Goal: Transaction & Acquisition: Purchase product/service

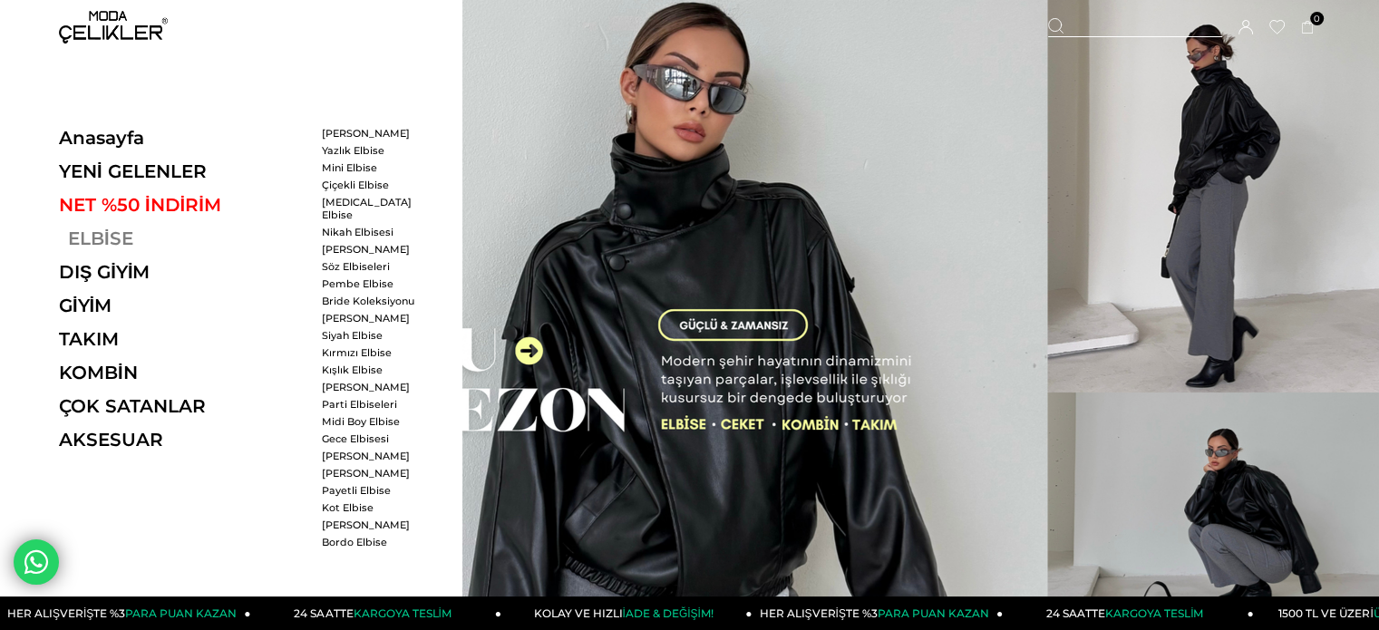
click at [97, 241] on link "ELBİSE" at bounding box center [183, 238] width 249 height 22
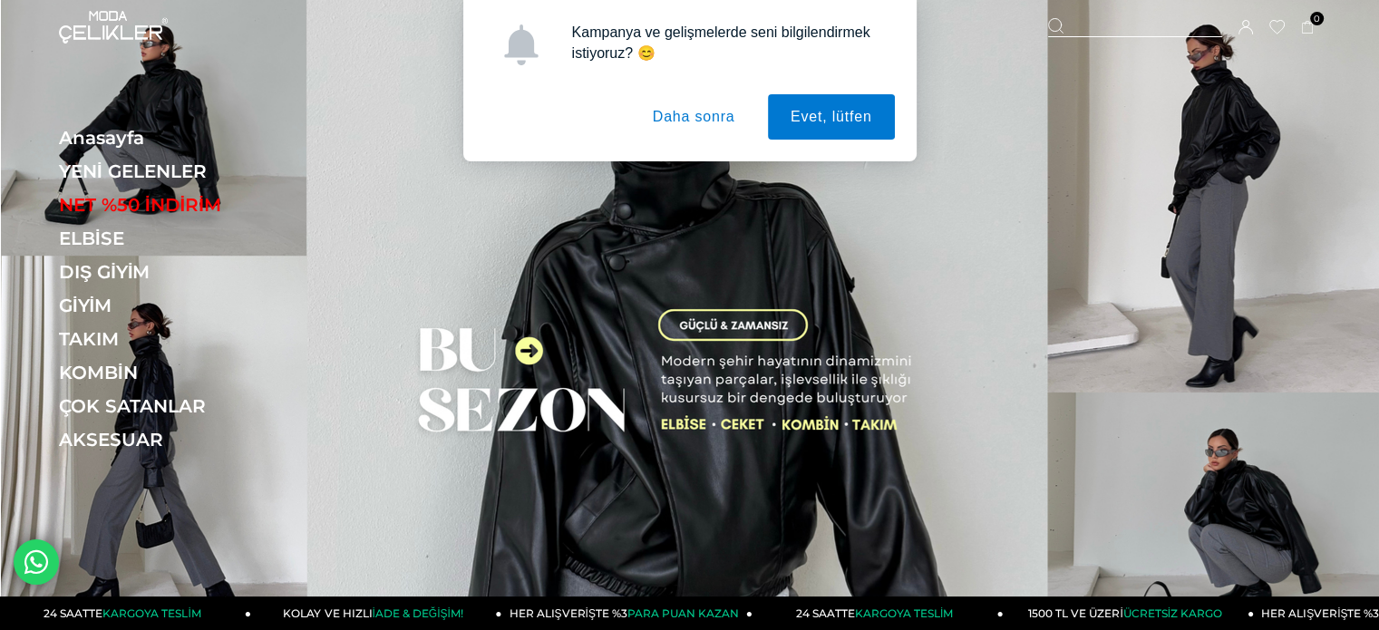
click at [700, 123] on button "Daha sonra" at bounding box center [694, 116] width 128 height 45
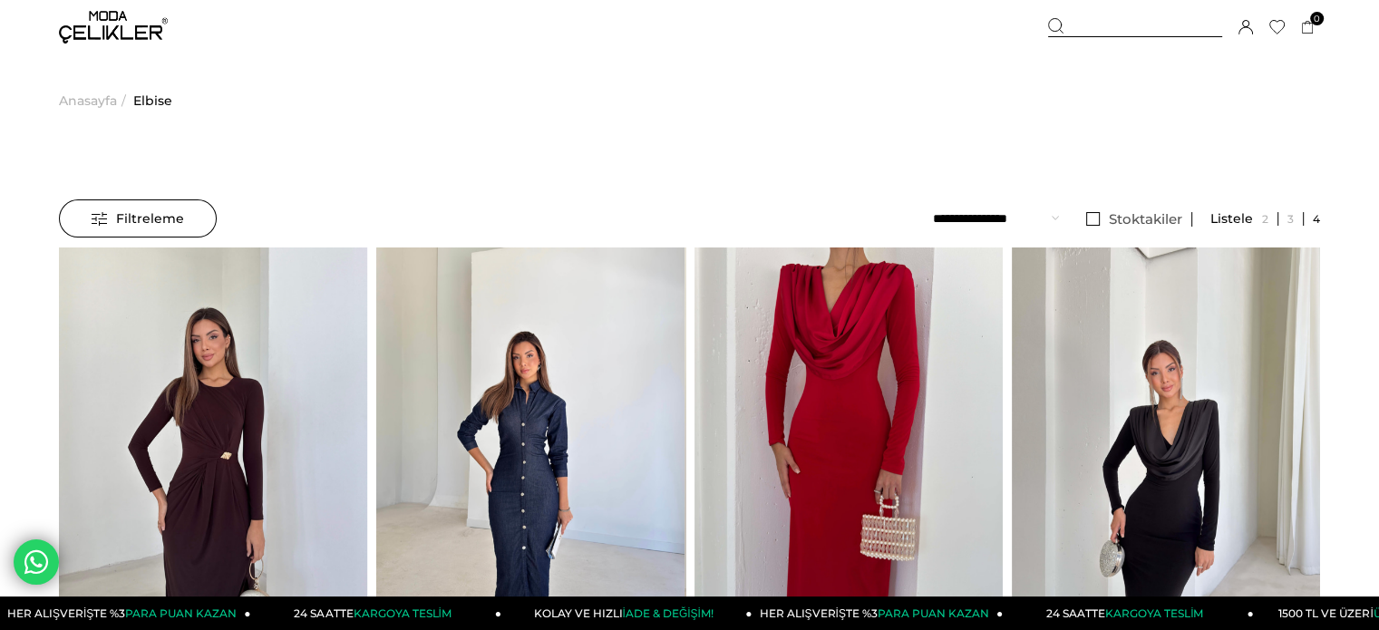
click at [161, 215] on span "Filtreleme" at bounding box center [138, 218] width 92 height 36
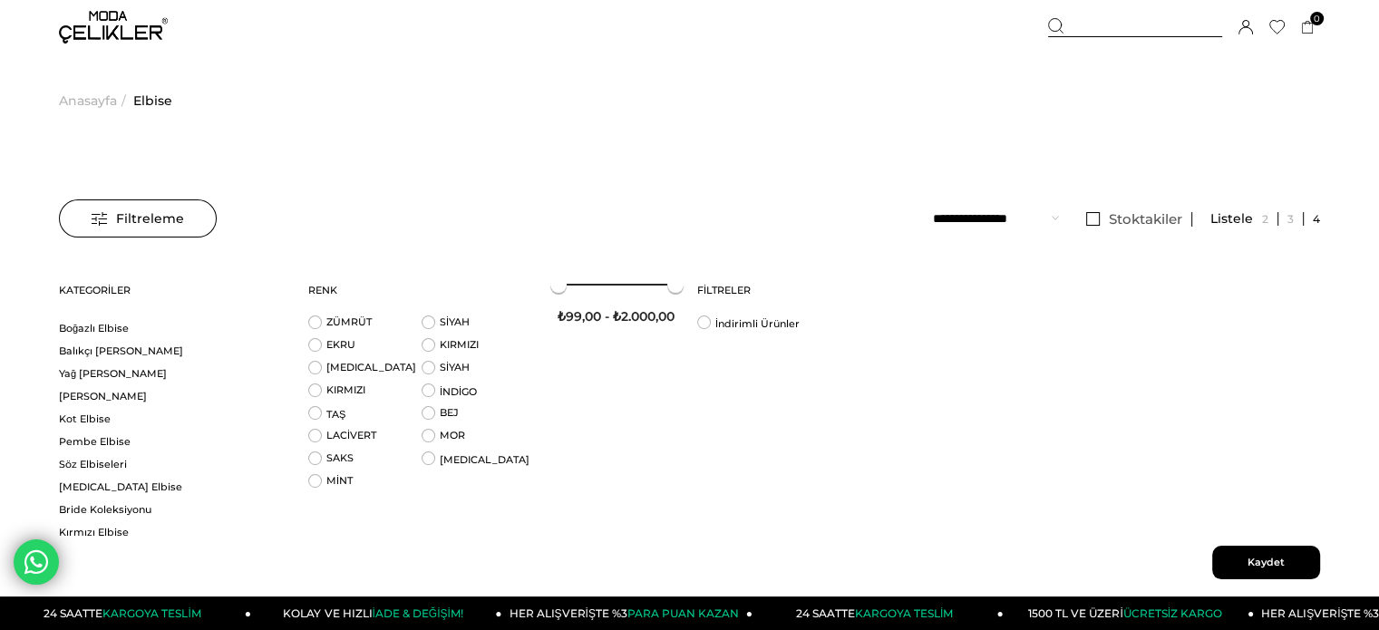
scroll to position [1404, 0]
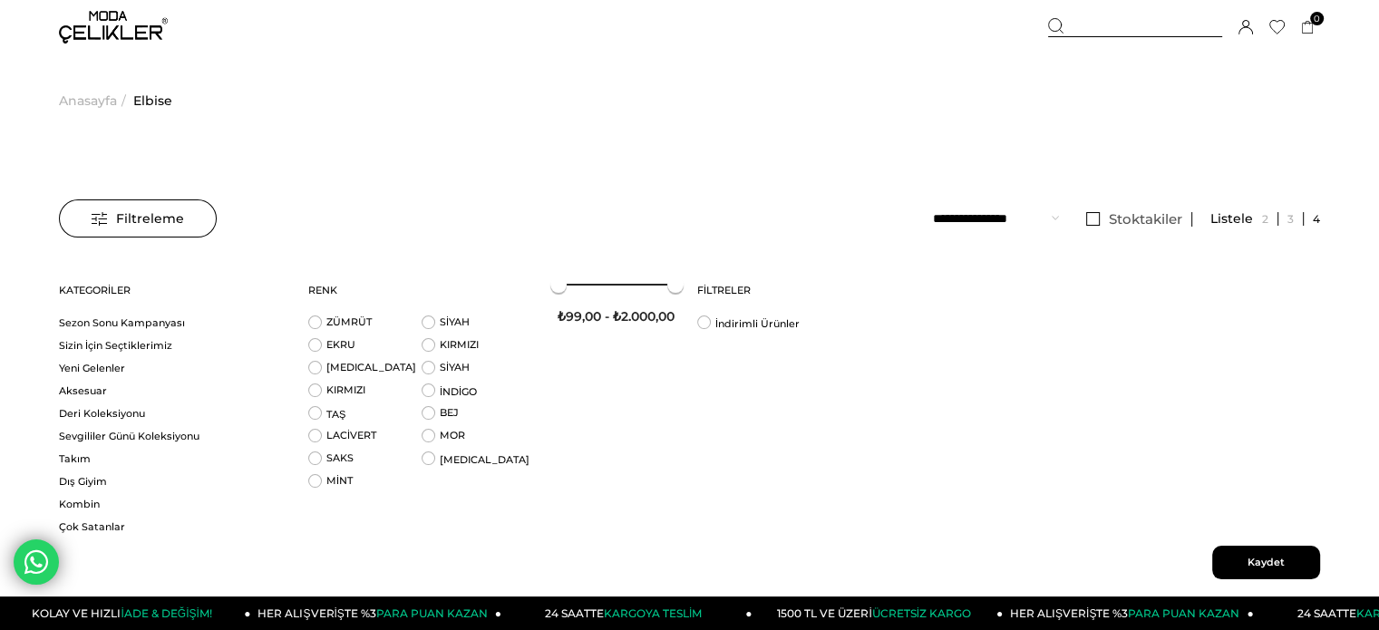
click at [1063, 216] on ul "**********" at bounding box center [1126, 218] width 387 height 39
click at [1167, 216] on span "Stoktakiler" at bounding box center [1144, 218] width 73 height 17
click at [113, 209] on span "Filtreleme" at bounding box center [138, 218] width 92 height 36
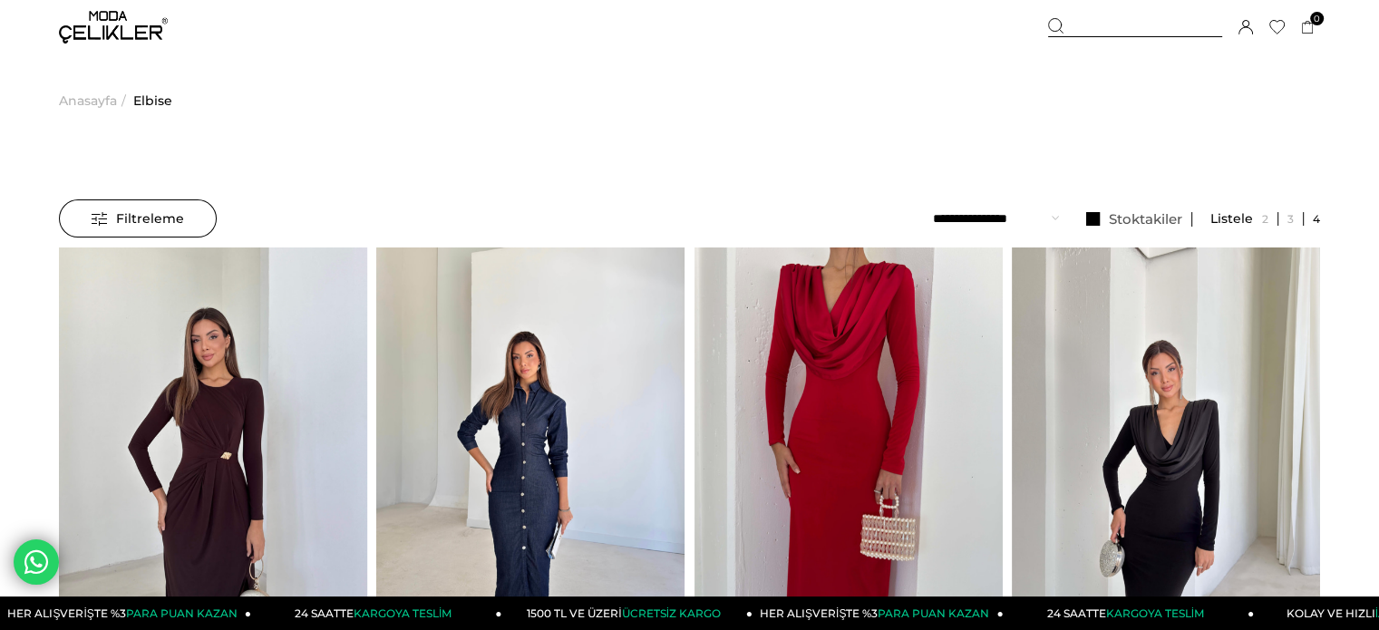
click at [187, 224] on div "Filtreleme" at bounding box center [138, 218] width 158 height 38
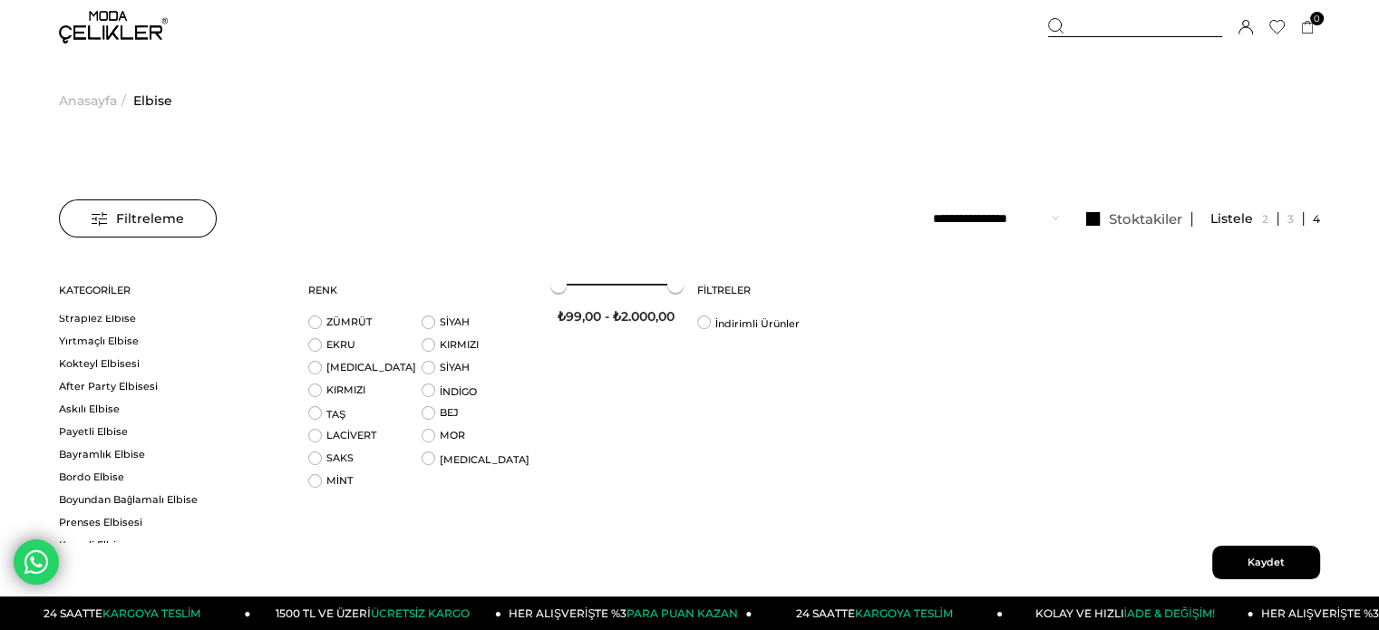
scroll to position [0, 0]
click at [1261, 548] on span "Kaydet" at bounding box center [1266, 563] width 108 height 34
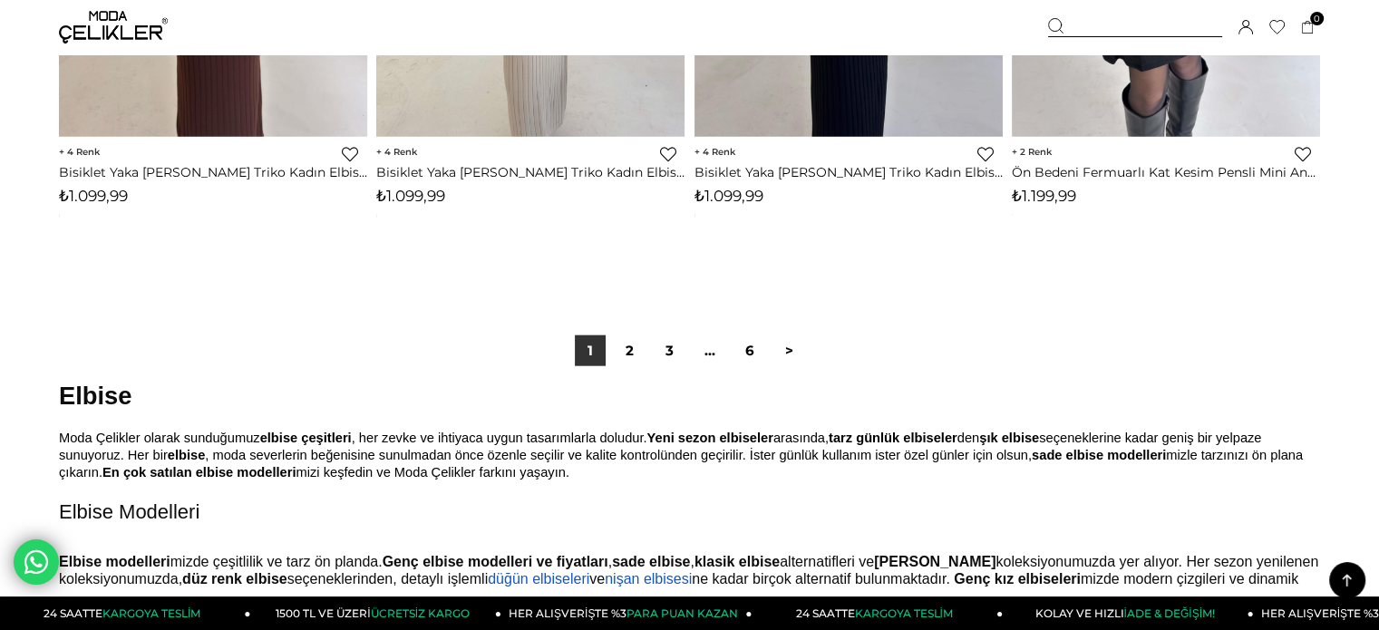
scroll to position [11493, 0]
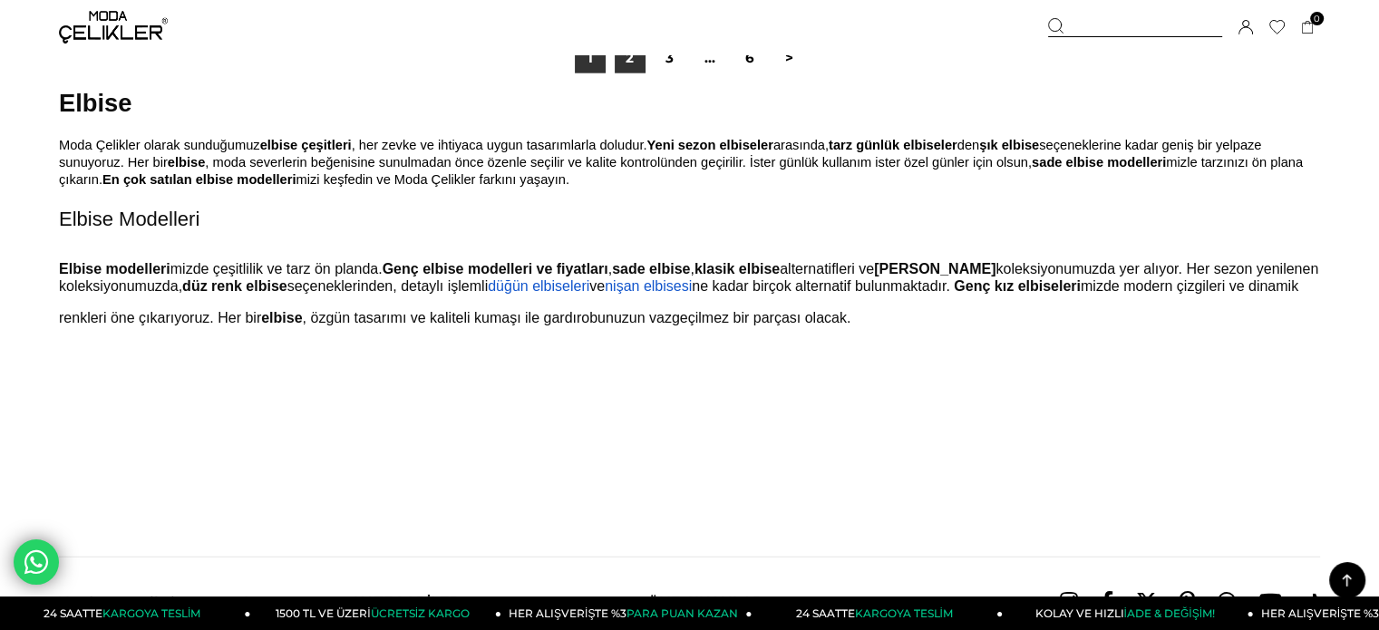
click at [634, 56] on link "2" at bounding box center [630, 58] width 31 height 31
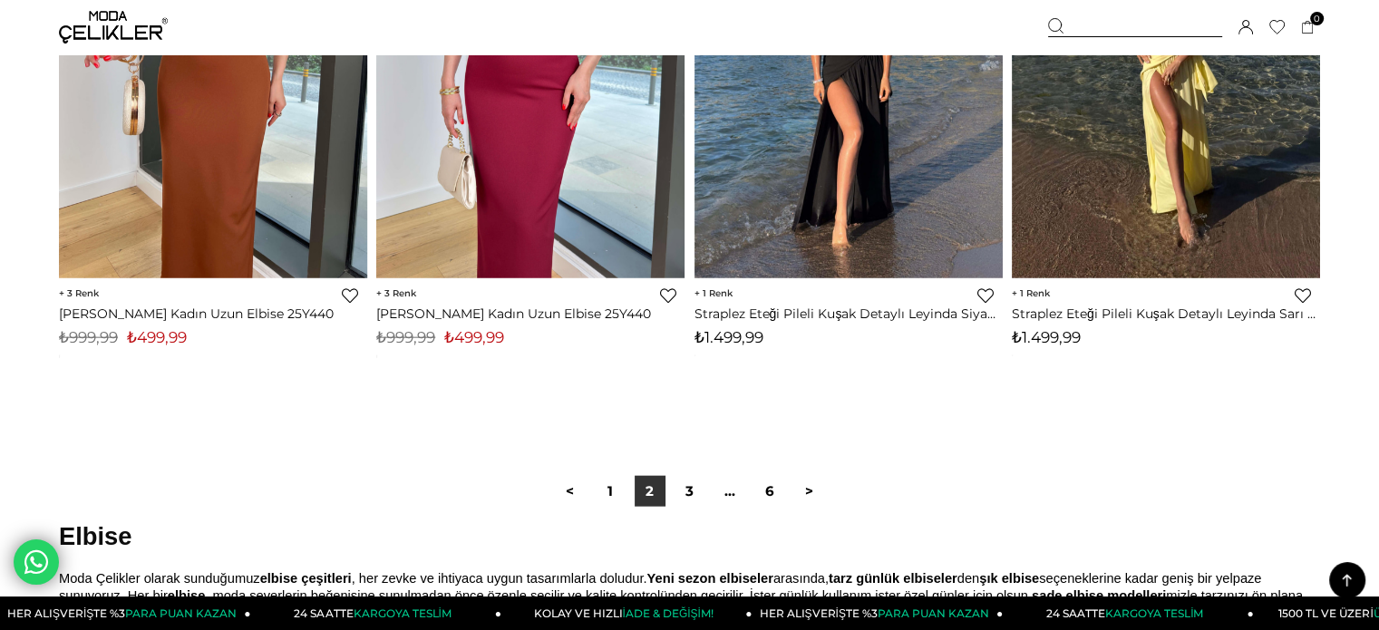
scroll to position [11166, 0]
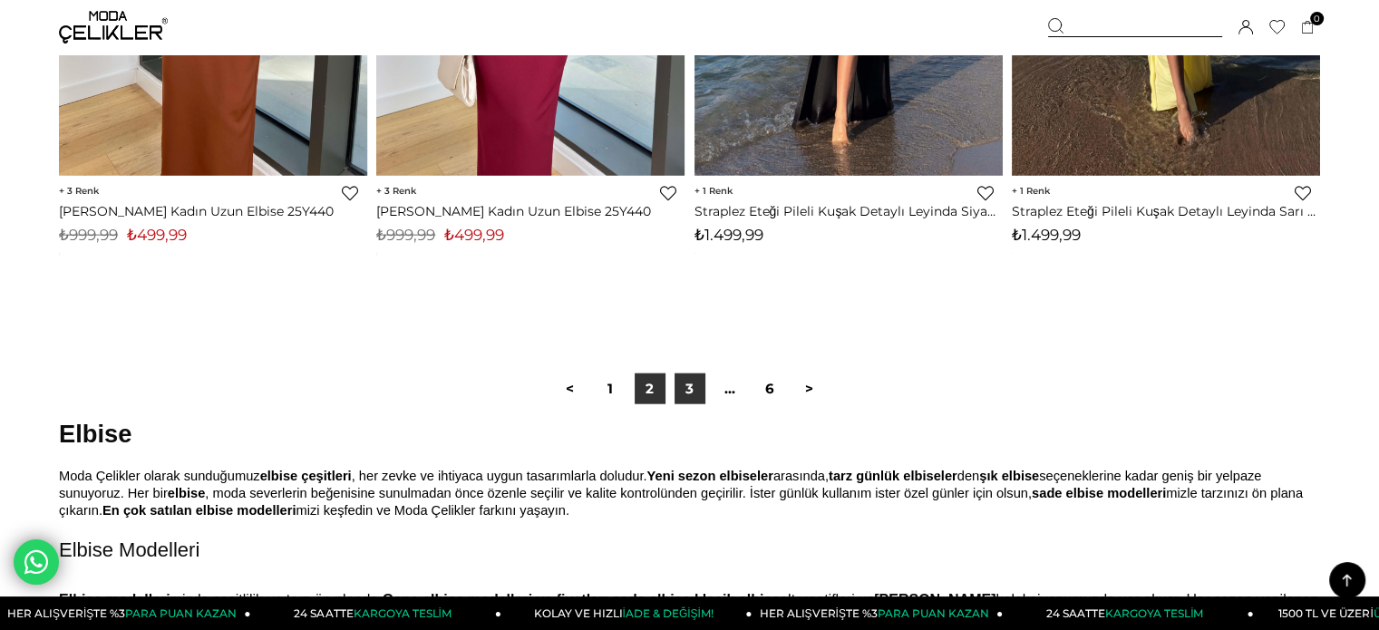
click at [693, 392] on link "3" at bounding box center [689, 388] width 31 height 31
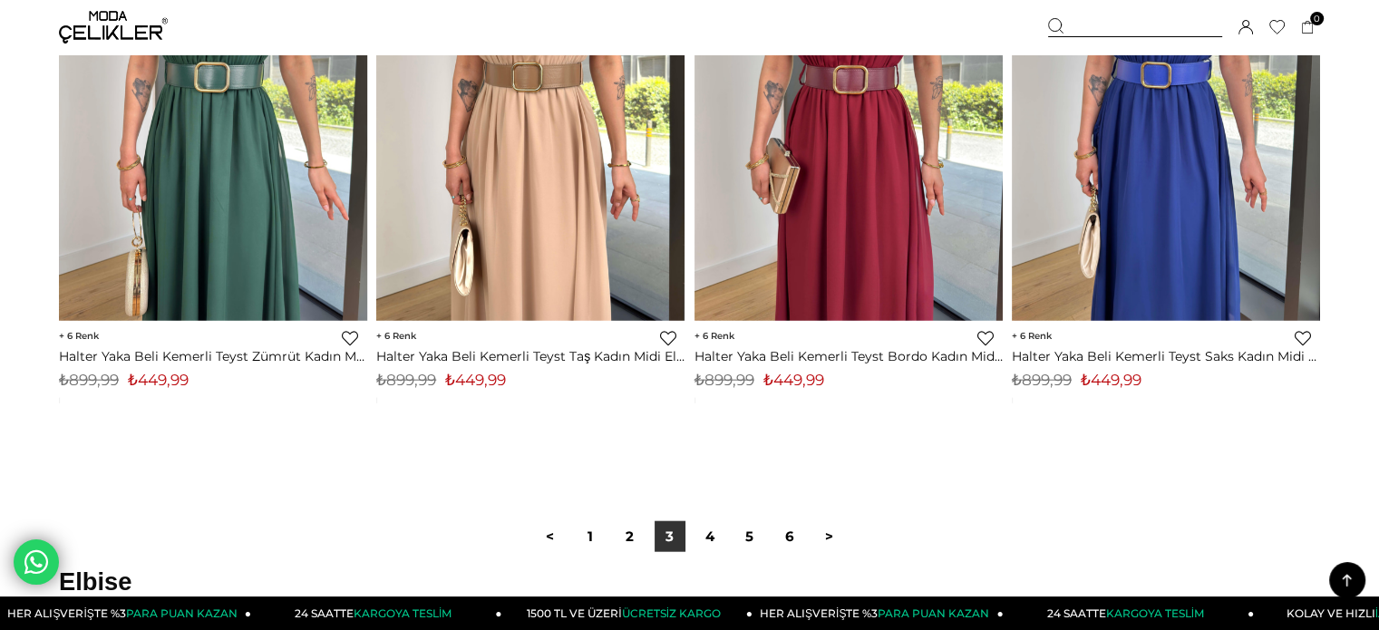
scroll to position [11057, 0]
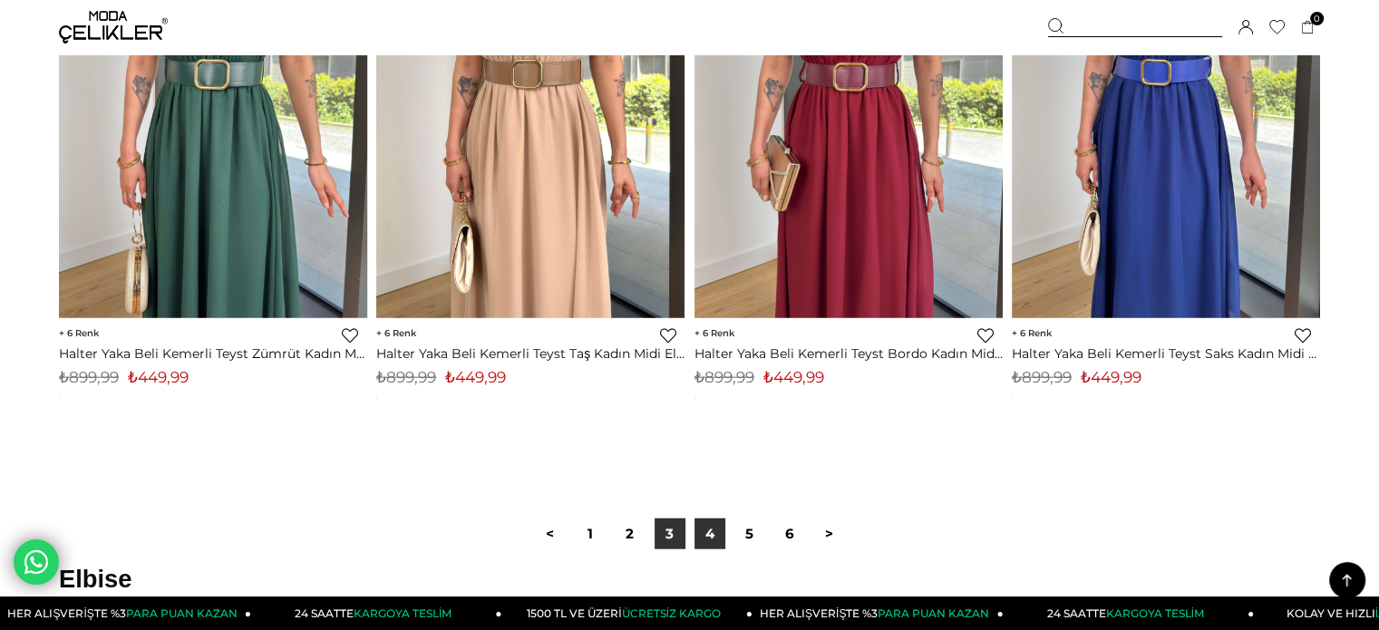
click at [714, 539] on link "4" at bounding box center [709, 533] width 31 height 31
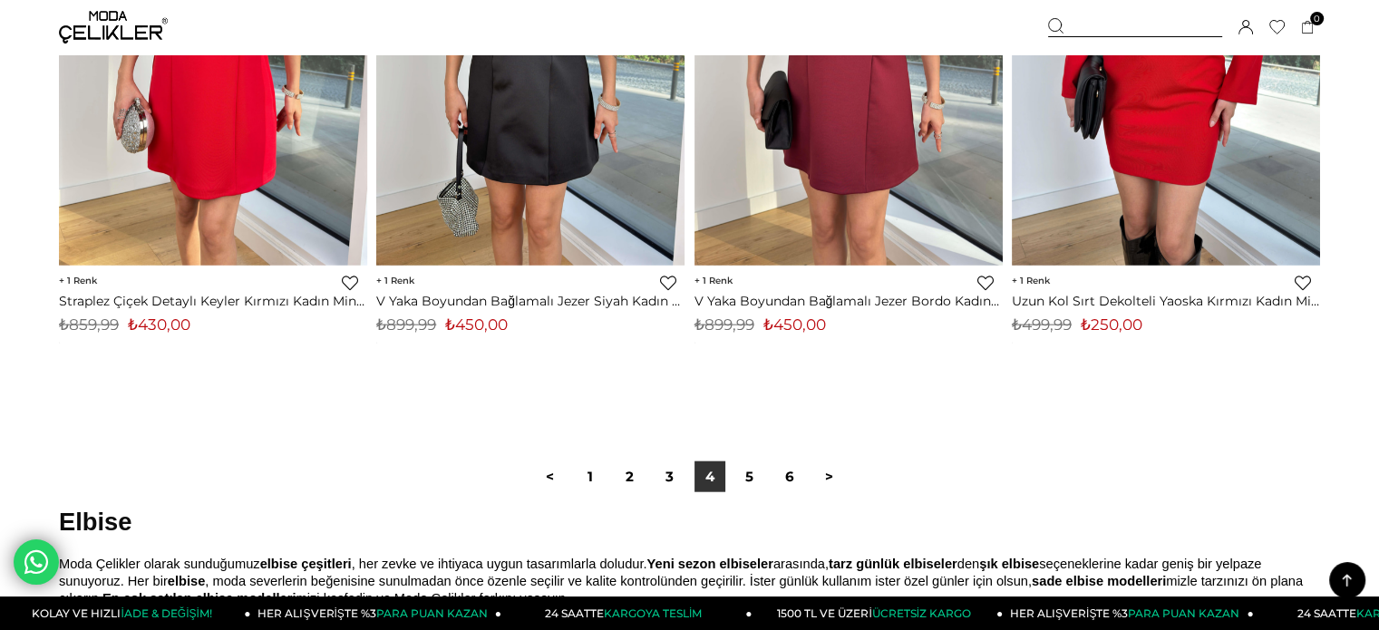
scroll to position [11166, 0]
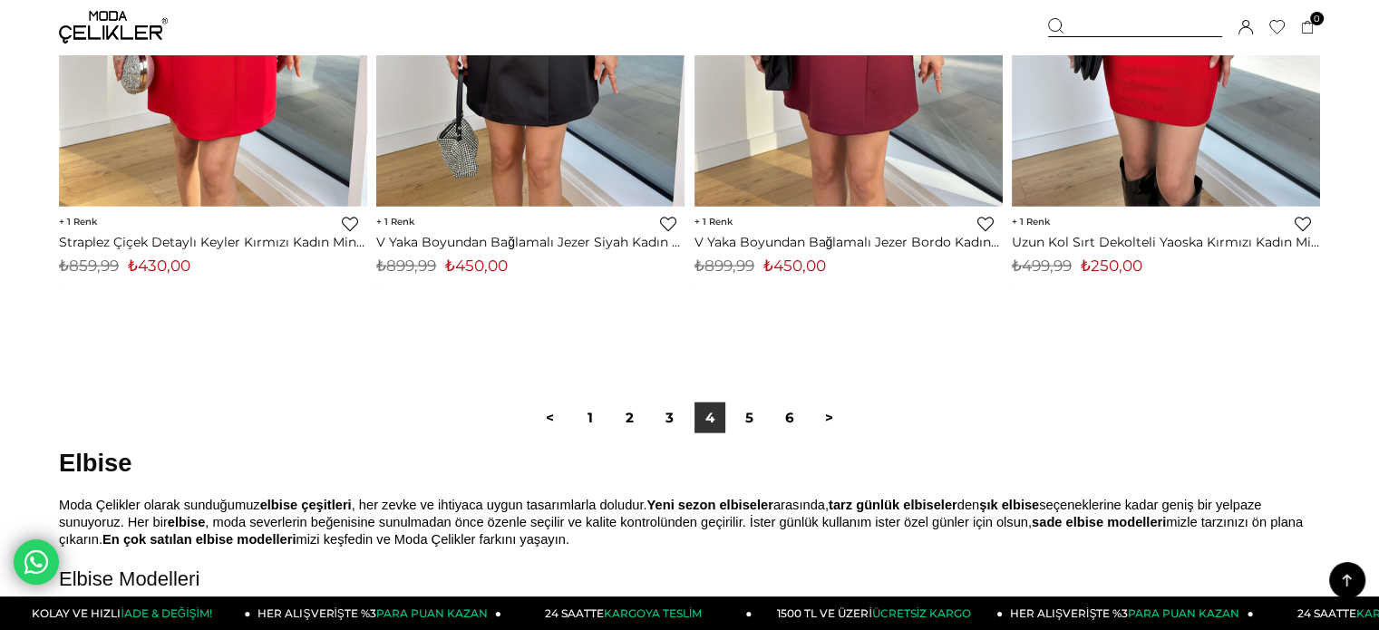
click at [746, 434] on div "< 1 2 3 4 5 6 >" at bounding box center [689, 417] width 1261 height 121
click at [749, 423] on link "5" at bounding box center [749, 417] width 31 height 31
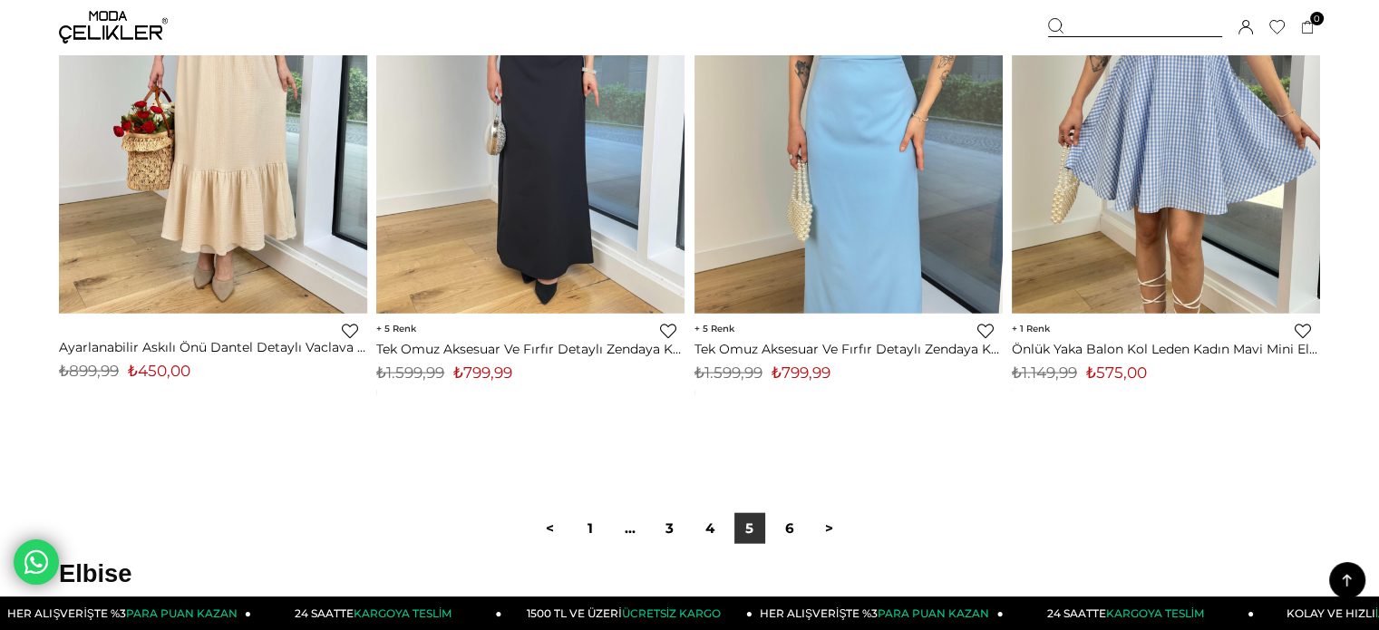
scroll to position [11130, 0]
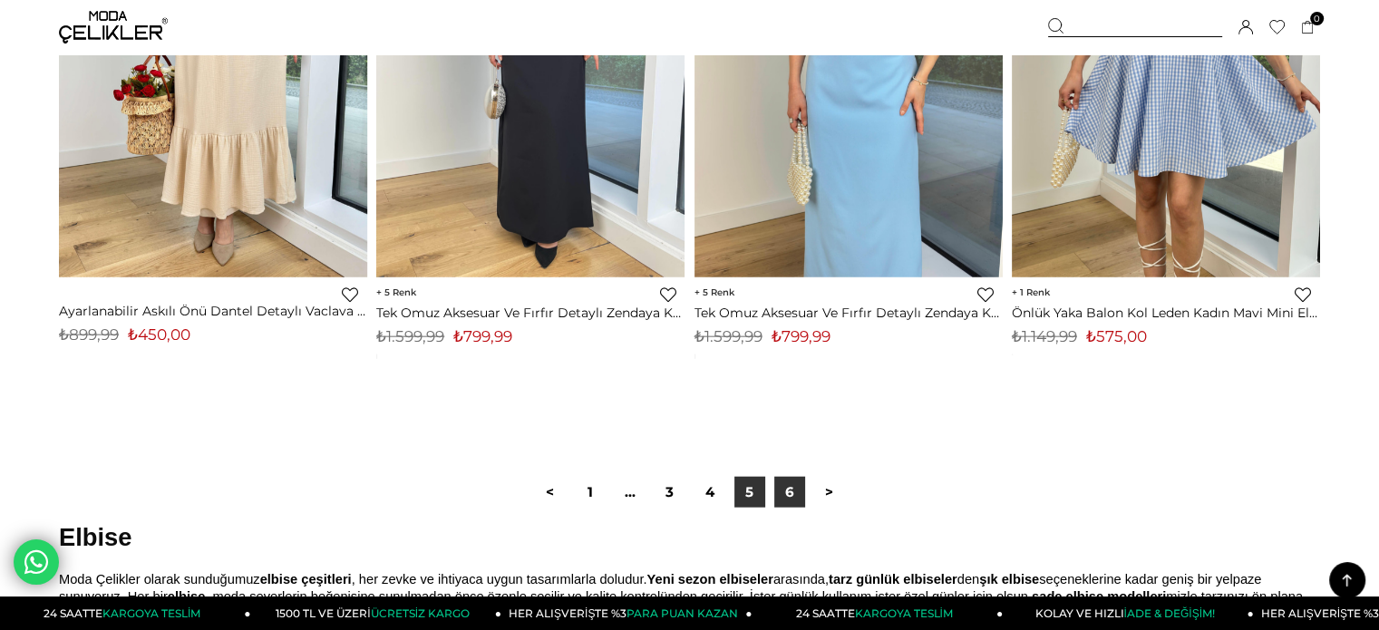
click at [787, 498] on link "6" at bounding box center [789, 492] width 31 height 31
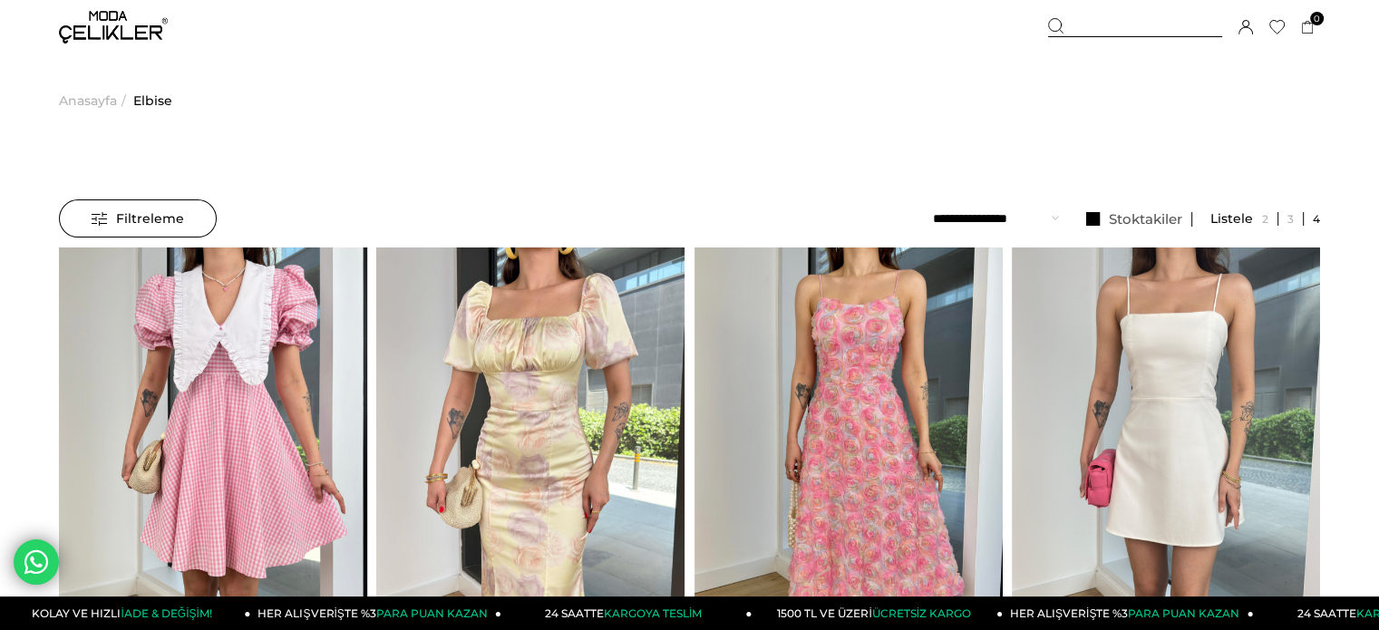
click at [107, 104] on span "Anasayfa" at bounding box center [88, 100] width 58 height 92
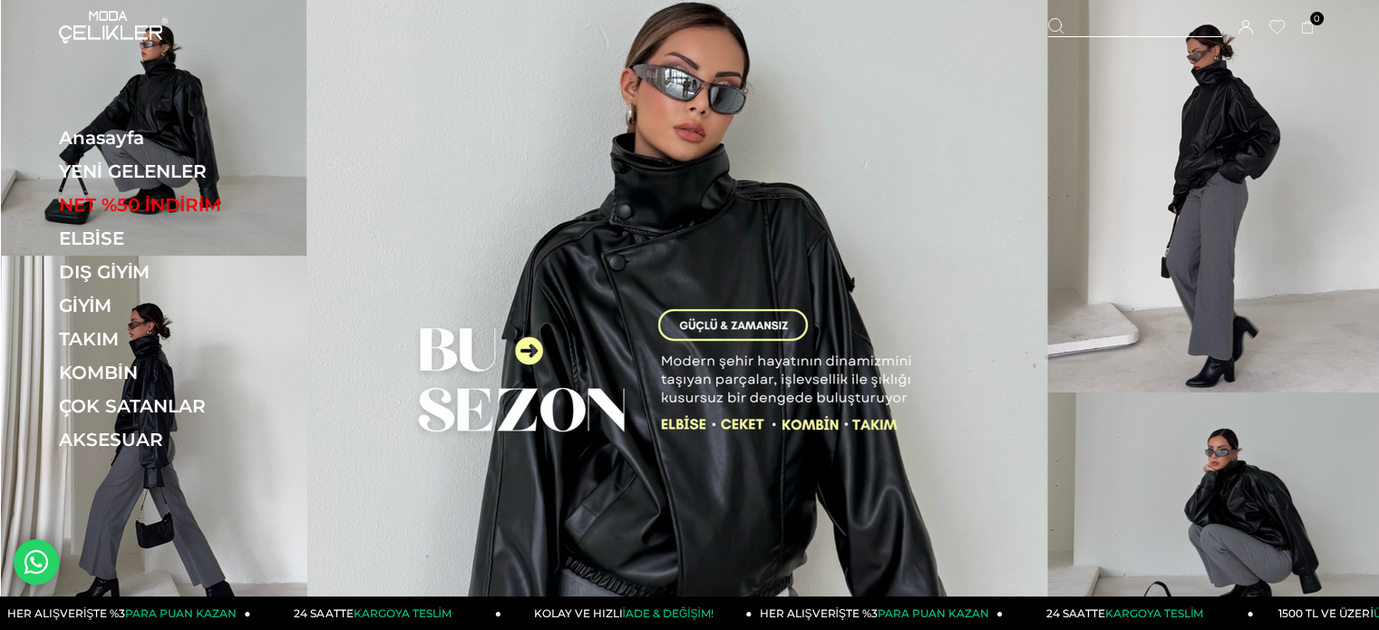
click at [1064, 18] on div at bounding box center [1135, 27] width 174 height 19
type input "****"
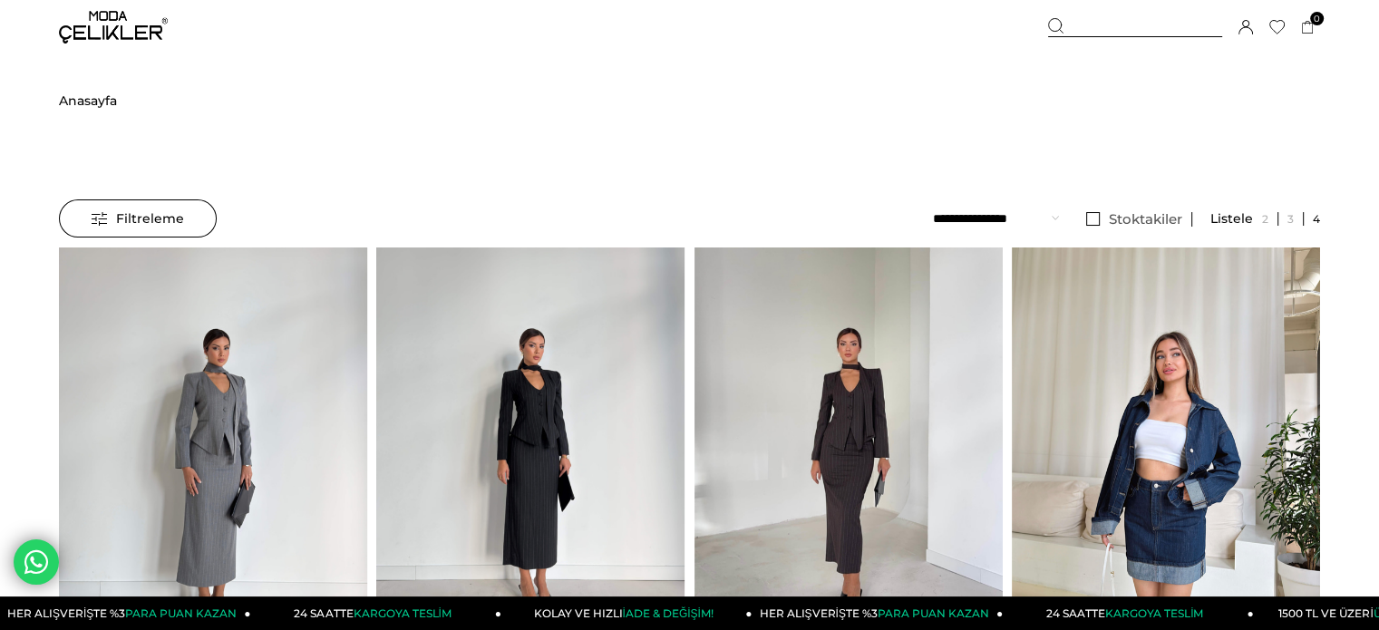
click at [115, 19] on img at bounding box center [113, 27] width 109 height 33
